Goal: Transaction & Acquisition: Purchase product/service

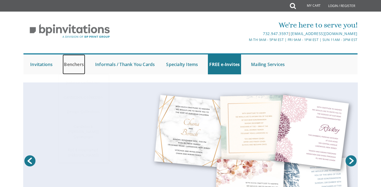
click at [68, 63] on link "Benchers" at bounding box center [74, 64] width 23 height 20
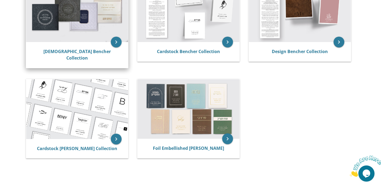
scroll to position [139, 0]
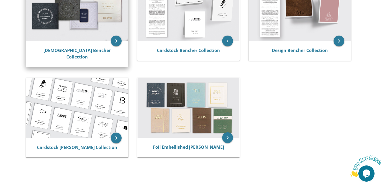
click at [98, 26] on img at bounding box center [77, 12] width 102 height 60
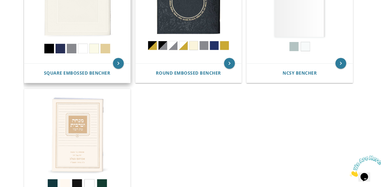
scroll to position [280, 0]
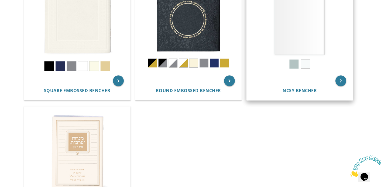
click at [304, 41] on img at bounding box center [300, 28] width 106 height 106
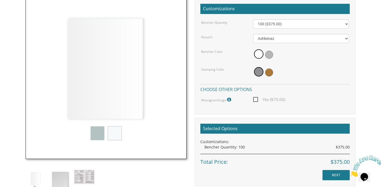
scroll to position [164, 0]
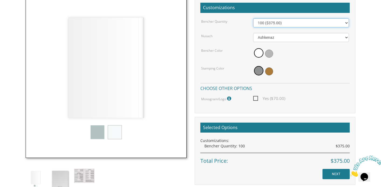
click at [292, 23] on select "100 ($375.00) 200 ($650.00) 300 ($975.00) 400 ($1,300.00) 500 ($1,625.00)" at bounding box center [301, 22] width 96 height 9
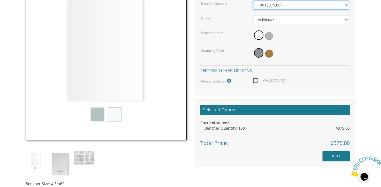
scroll to position [186, 0]
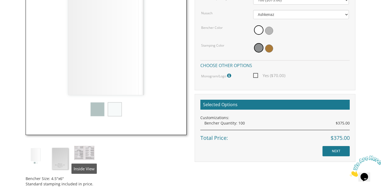
click at [86, 154] on img at bounding box center [84, 153] width 20 height 14
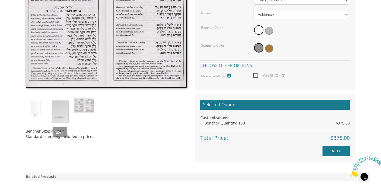
click at [61, 113] on img at bounding box center [60, 111] width 20 height 26
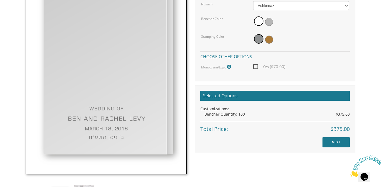
scroll to position [201, 0]
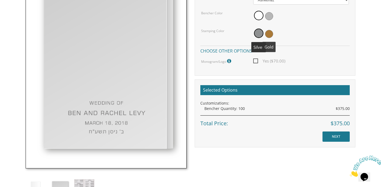
click at [269, 33] on span at bounding box center [269, 34] width 8 height 8
click at [269, 13] on span at bounding box center [269, 16] width 8 height 8
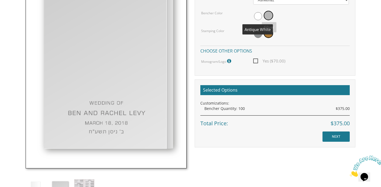
click at [259, 15] on span at bounding box center [258, 16] width 8 height 8
click at [257, 60] on span "Yes ($70.00)" at bounding box center [269, 61] width 32 height 7
click at [257, 60] on input "Yes ($70.00)" at bounding box center [255, 61] width 4 height 4
checkbox input "true"
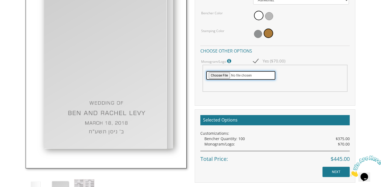
click at [223, 71] on input "file" at bounding box center [241, 76] width 70 height 10
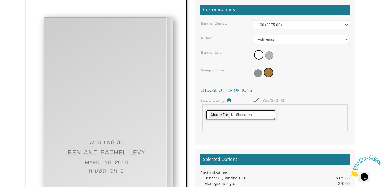
click at [220, 116] on input "file" at bounding box center [241, 115] width 70 height 10
type input "C:\fakepath\CJ black transparent (1).png"
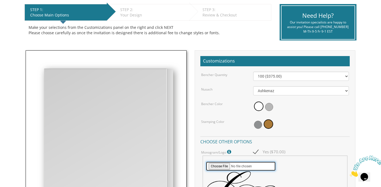
scroll to position [108, 0]
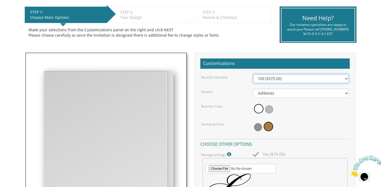
click at [278, 79] on select "100 ($375.00) 200 ($650.00) 300 ($975.00) 400 ($1,300.00) 500 ($1,625.00)" at bounding box center [301, 78] width 96 height 9
click at [238, 76] on div "Bencher Quantity" at bounding box center [223, 77] width 52 height 6
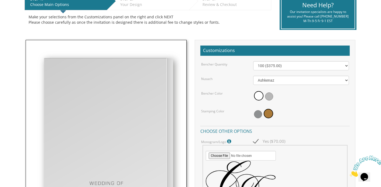
scroll to position [122, 0]
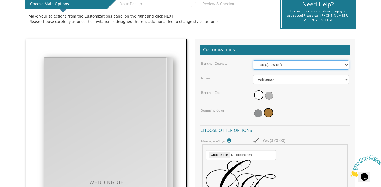
click at [278, 64] on select "100 ($375.00) 200 ($650.00) 300 ($975.00) 400 ($1,300.00) 500 ($1,625.00)" at bounding box center [301, 64] width 96 height 9
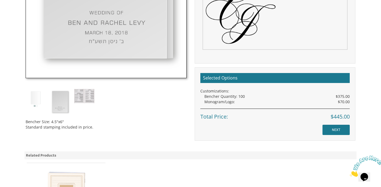
scroll to position [300, 0]
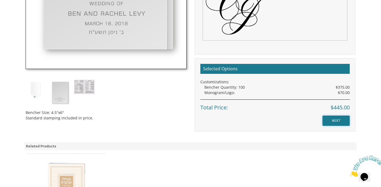
click at [344, 122] on input "NEXT" at bounding box center [335, 121] width 27 height 10
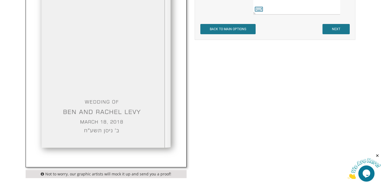
scroll to position [138, 0]
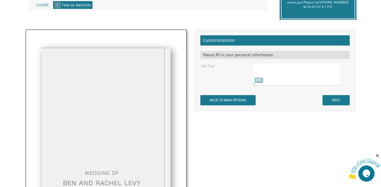
click at [264, 68] on textarea at bounding box center [296, 74] width 87 height 23
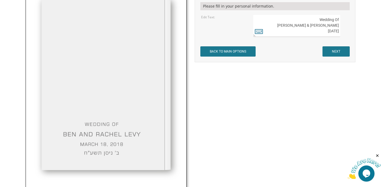
scroll to position [167, 0]
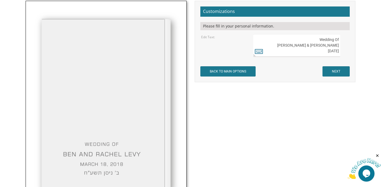
click at [335, 52] on textarea at bounding box center [296, 45] width 87 height 23
type textarea "Wedding Of Courtney & Joseph Spector November 9, 2025"
click at [260, 53] on icon at bounding box center [259, 51] width 8 height 8
type textarea "Wedding Of Courtney & Joseph Spector November 9, 2025"
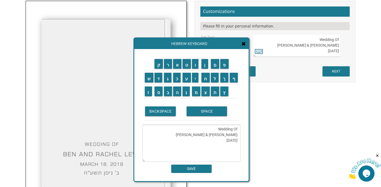
click at [241, 45] on div "Hebrew Keyboard" at bounding box center [191, 43] width 114 height 11
click at [242, 43] on icon at bounding box center [243, 43] width 4 height 5
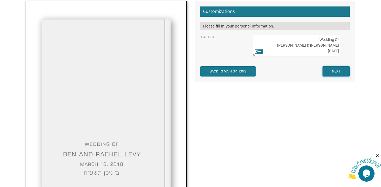
click at [332, 72] on input "NEXT" at bounding box center [335, 71] width 27 height 10
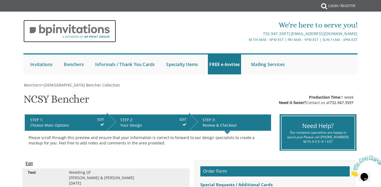
click at [63, 28] on img at bounding box center [69, 31] width 92 height 22
